Goal: Task Accomplishment & Management: Use online tool/utility

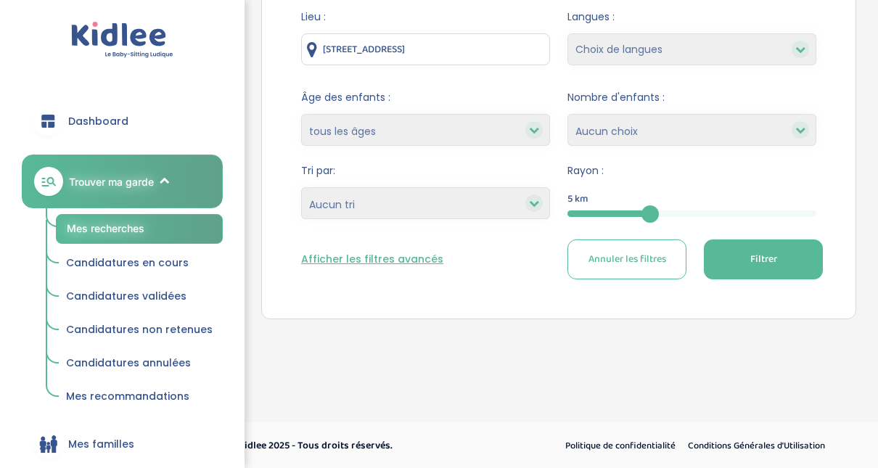
click at [877, 125] on html "trouver ma garde Dashboard Mon profil Mes famille Mes documents Dashboard Trouv…" at bounding box center [439, 132] width 878 height 674
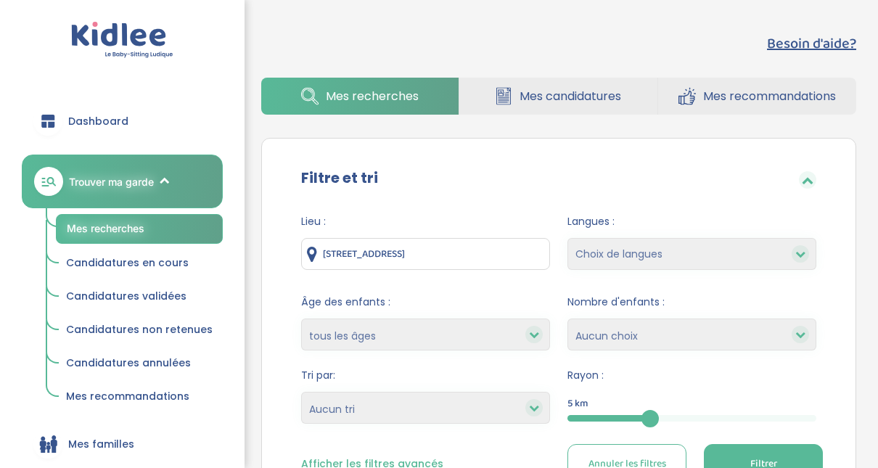
click at [750, 456] on span "Filtrer" at bounding box center [763, 463] width 27 height 15
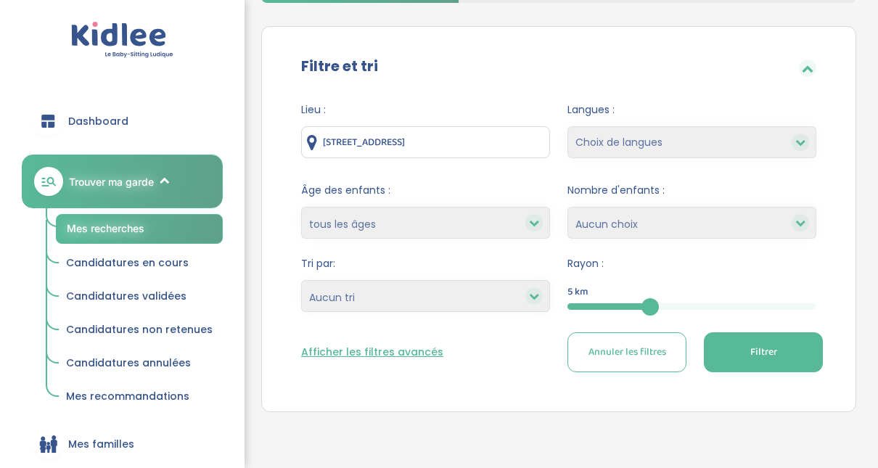
scroll to position [125, 0]
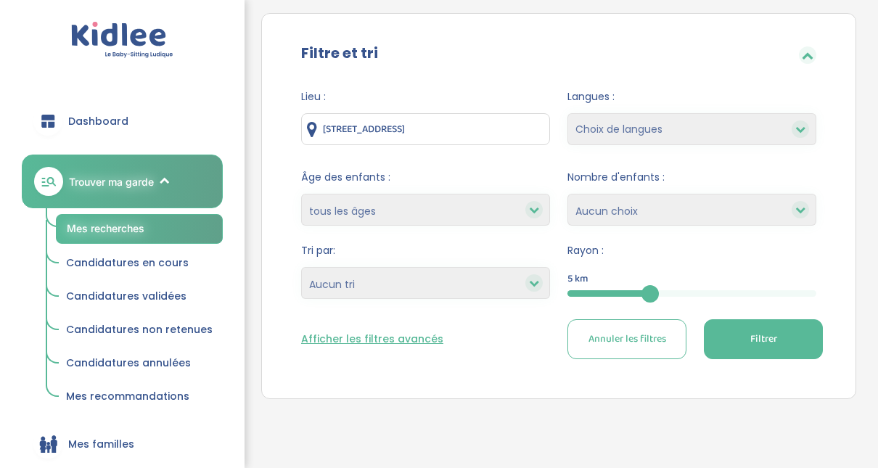
click at [769, 343] on span "Filtrer" at bounding box center [763, 338] width 27 height 15
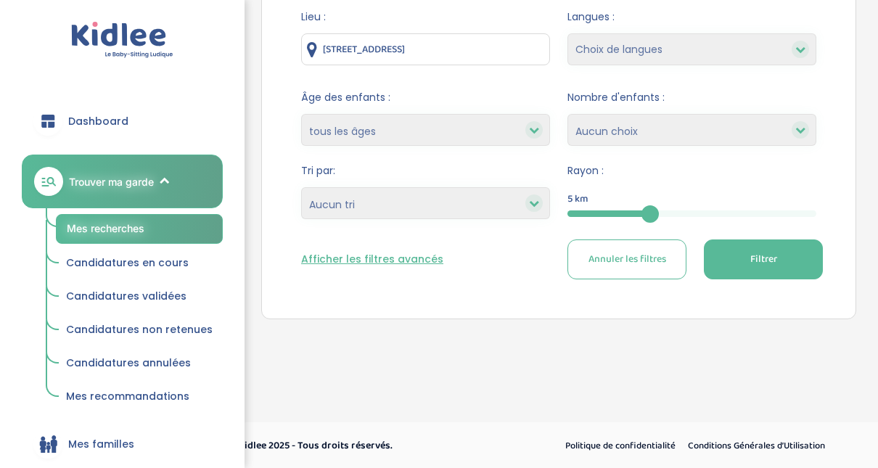
click at [758, 255] on span "Filtrer" at bounding box center [763, 259] width 27 height 15
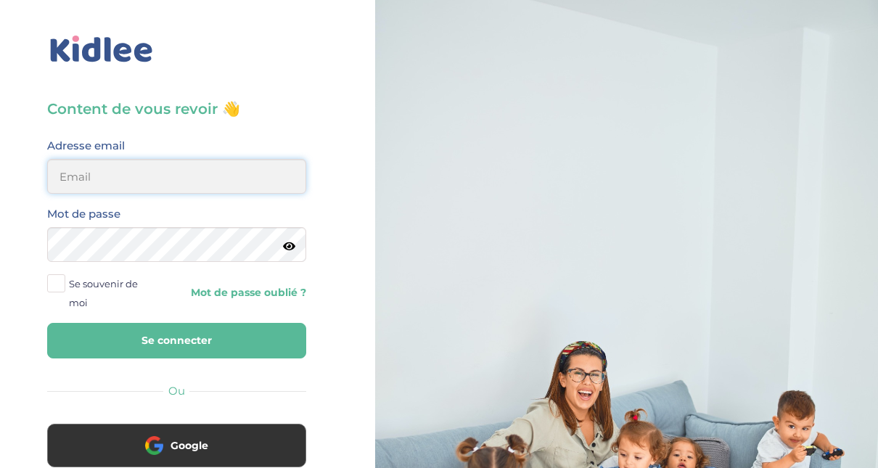
type input "adjoba.hoimian@gmail.com"
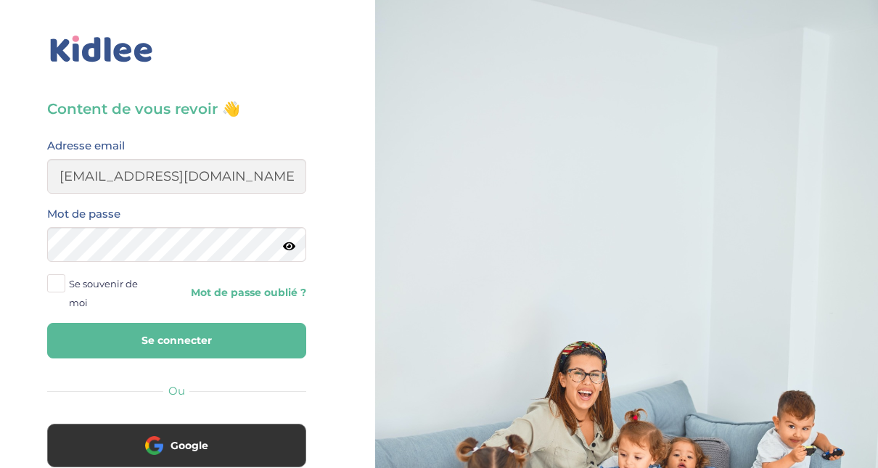
click at [230, 339] on button "Se connecter" at bounding box center [176, 341] width 259 height 36
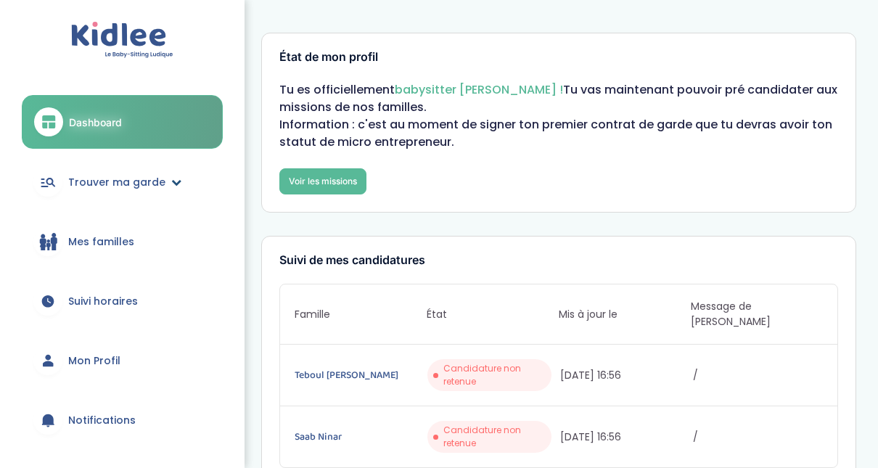
click at [112, 185] on span "Trouver ma garde" at bounding box center [116, 182] width 97 height 15
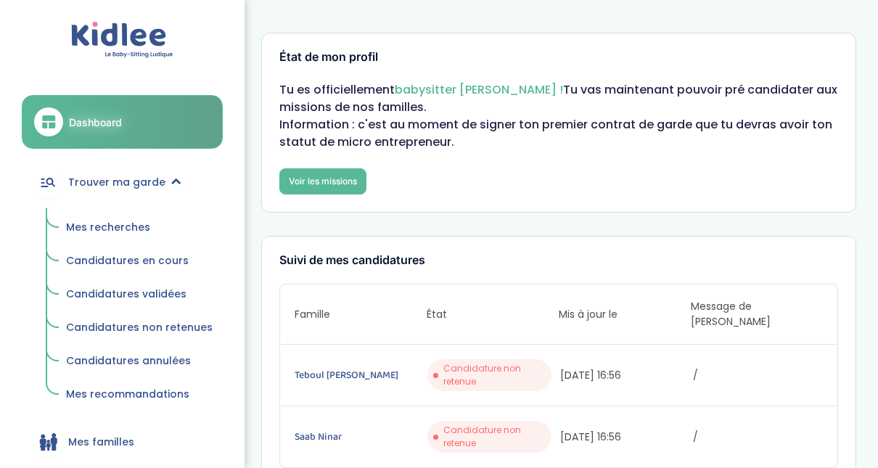
click at [120, 228] on span "Mes recherches" at bounding box center [108, 227] width 84 height 15
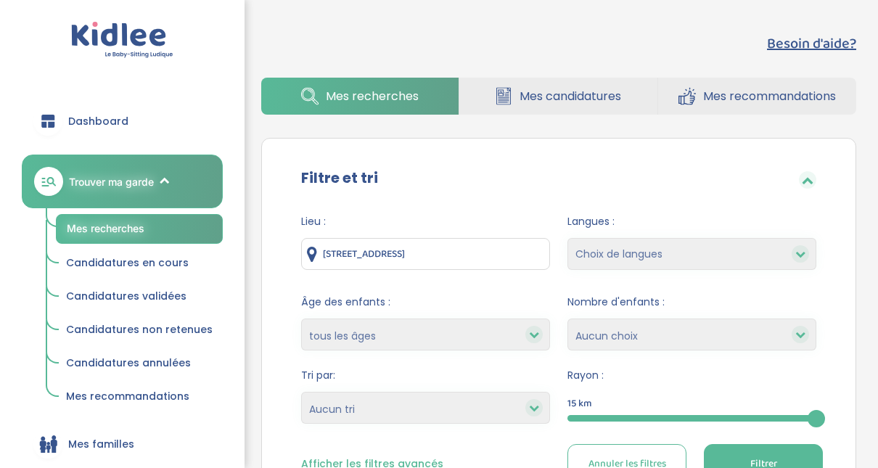
click at [656, 418] on div at bounding box center [691, 418] width 249 height 7
click at [748, 458] on button "Filtrer" at bounding box center [762, 464] width 119 height 40
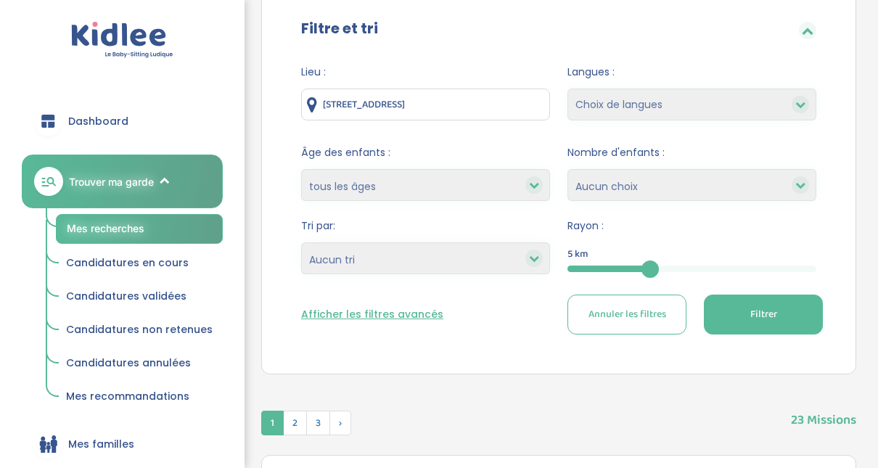
scroll to position [139, 0]
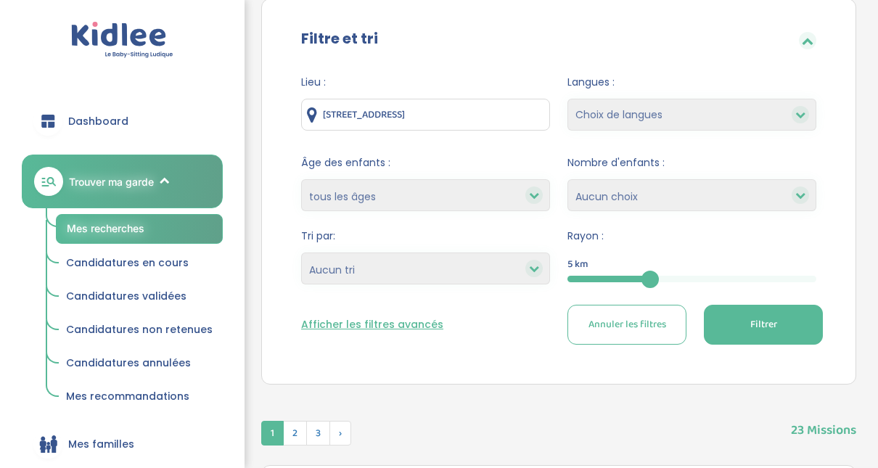
click at [538, 267] on icon at bounding box center [534, 268] width 10 height 10
click at [389, 323] on button "Afficher les filtres avancés" at bounding box center [372, 324] width 142 height 15
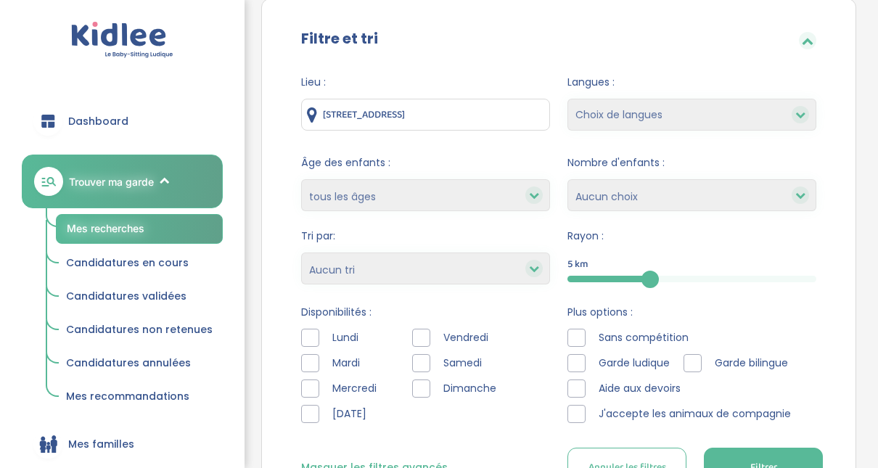
click at [311, 339] on div at bounding box center [310, 338] width 18 height 18
click at [306, 369] on div at bounding box center [310, 363] width 18 height 18
click at [308, 386] on div at bounding box center [310, 388] width 18 height 18
click at [419, 334] on div at bounding box center [421, 338] width 18 height 18
click at [420, 356] on div at bounding box center [421, 363] width 18 height 18
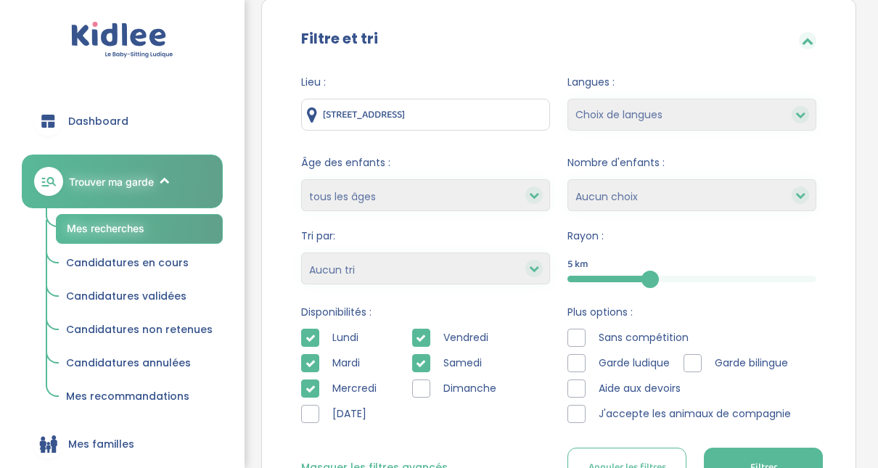
click at [420, 389] on div at bounding box center [421, 388] width 18 height 18
click at [751, 457] on button "Filtrer" at bounding box center [762, 467] width 119 height 40
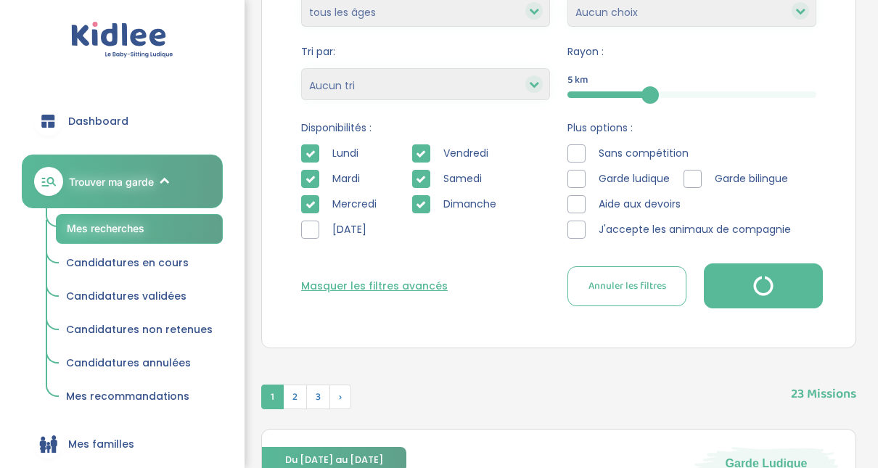
scroll to position [352, 0]
